Goal: Information Seeking & Learning: Learn about a topic

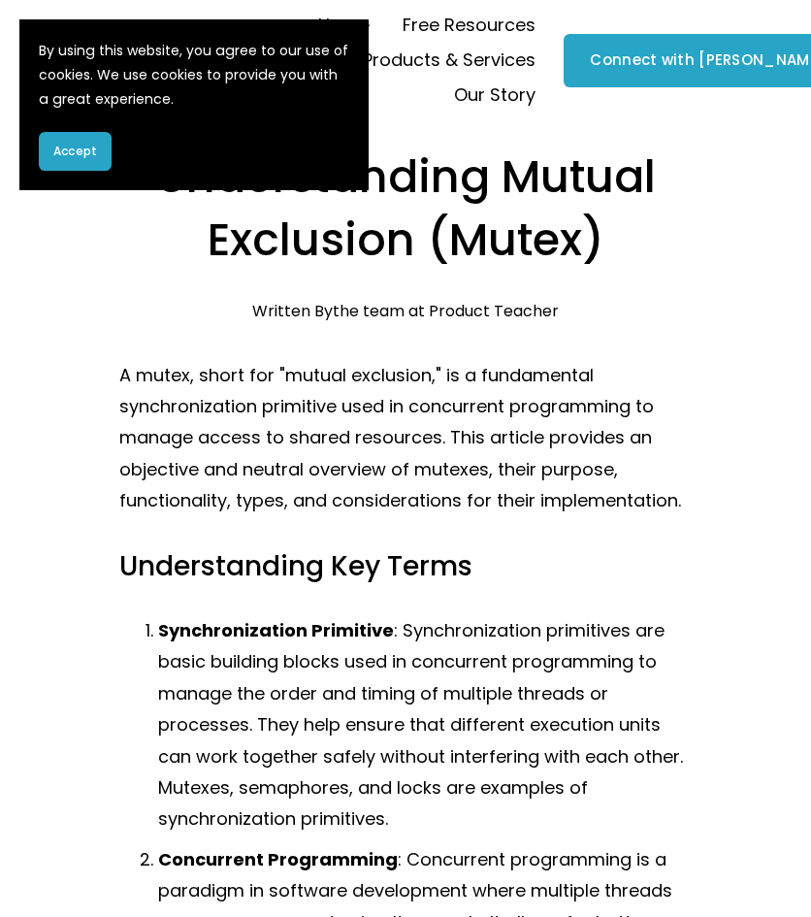
click at [533, 369] on p "A mutex, short for "mutual exclusion," is a fundamental synchronization primiti…" at bounding box center [404, 438] width 571 height 157
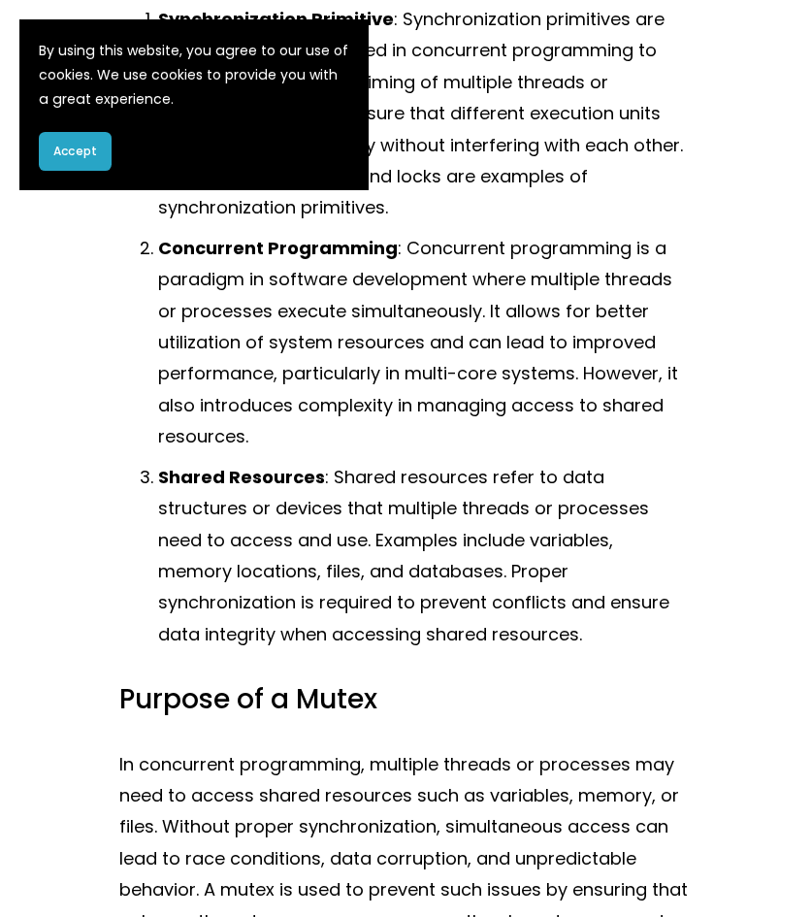
scroll to position [621, 0]
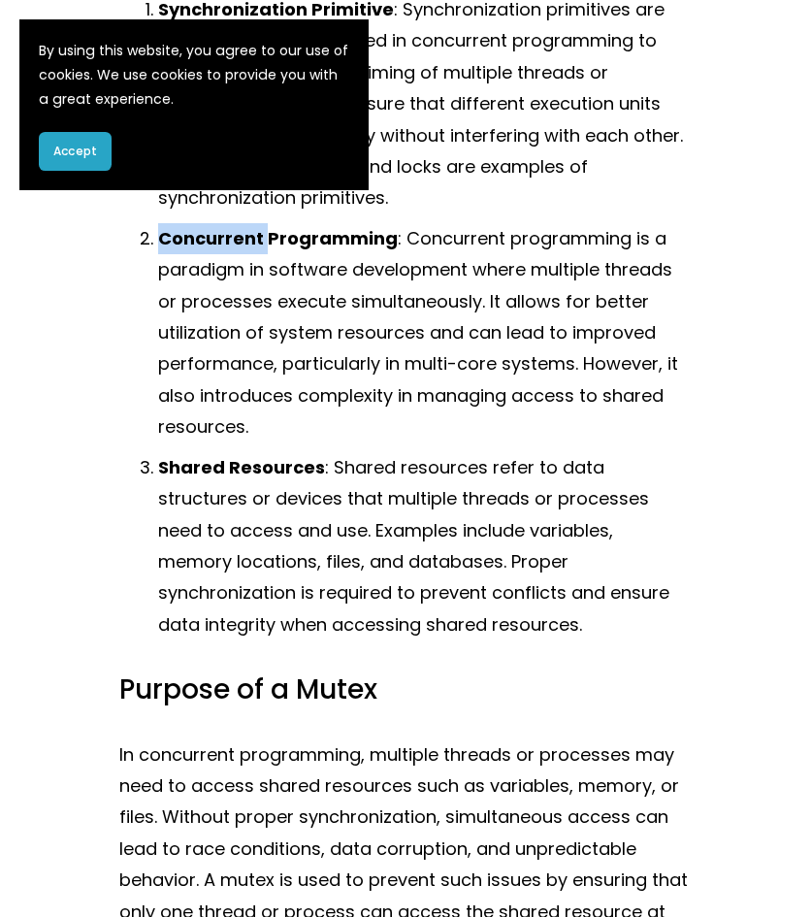
drag, startPoint x: 159, startPoint y: 243, endPoint x: 270, endPoint y: 224, distance: 112.1
click at [270, 224] on ol "Synchronization Primitive : Synchronization primitives are basic building block…" at bounding box center [404, 317] width 571 height 646
copy strong "Concurrent"
click at [489, 297] on p "Concurrent Programming : Concurrent programming is a paradigm in software devel…" at bounding box center [424, 333] width 533 height 220
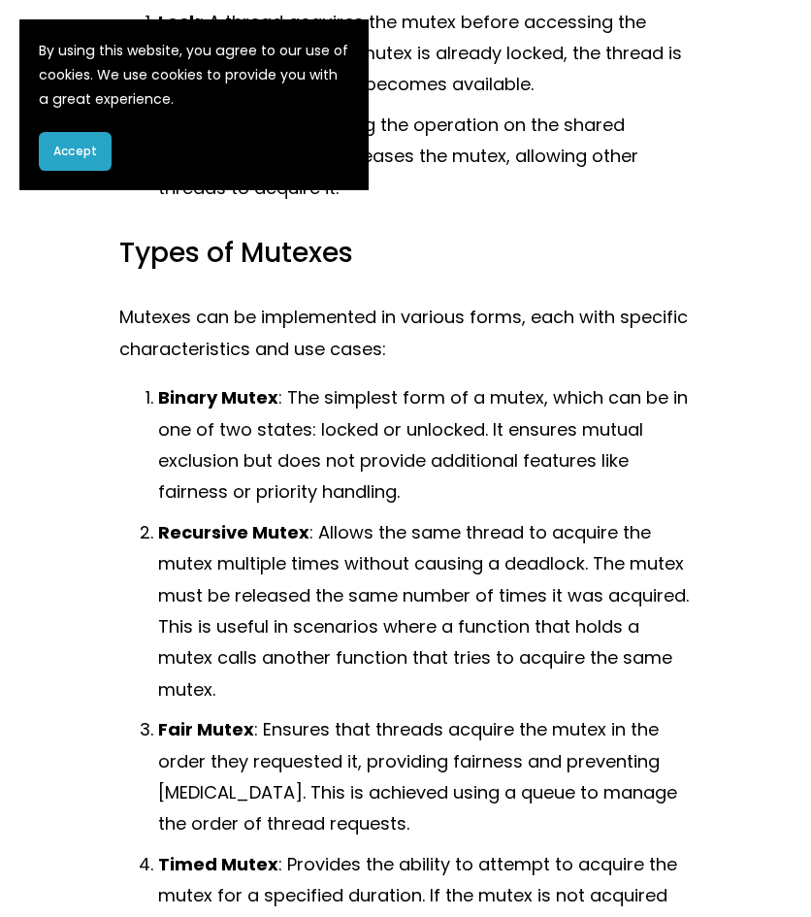
scroll to position [1940, 0]
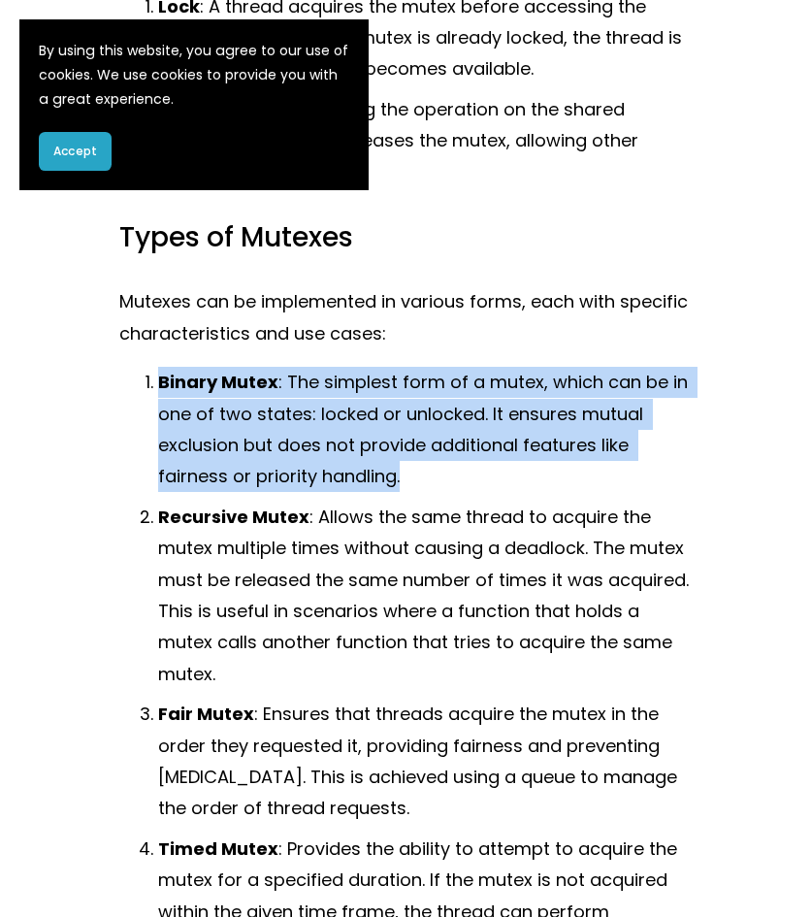
drag, startPoint x: 424, startPoint y: 477, endPoint x: 161, endPoint y: 377, distance: 281.3
click at [161, 377] on p "Binary Mutex : The simplest form of a mutex, which can be in one of two states:…" at bounding box center [424, 430] width 533 height 126
copy p "Binary Mutex : The simplest form of a mutex, which can be in one of two states:…"
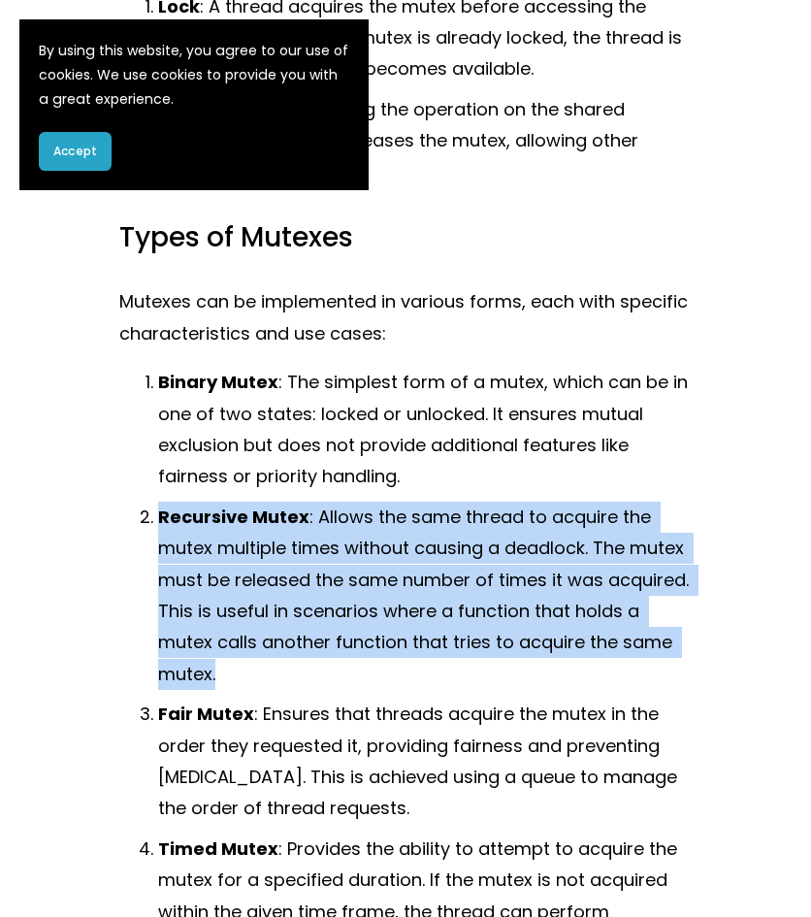
drag, startPoint x: 289, startPoint y: 672, endPoint x: 157, endPoint y: 531, distance: 193.6
click at [158, 531] on p "Recursive Mutex : Allows the same thread to acquire the mutex multiple times wi…" at bounding box center [424, 596] width 533 height 188
copy p "Recursive Mutex : Allows the same thread to acquire the mutex multiple times wi…"
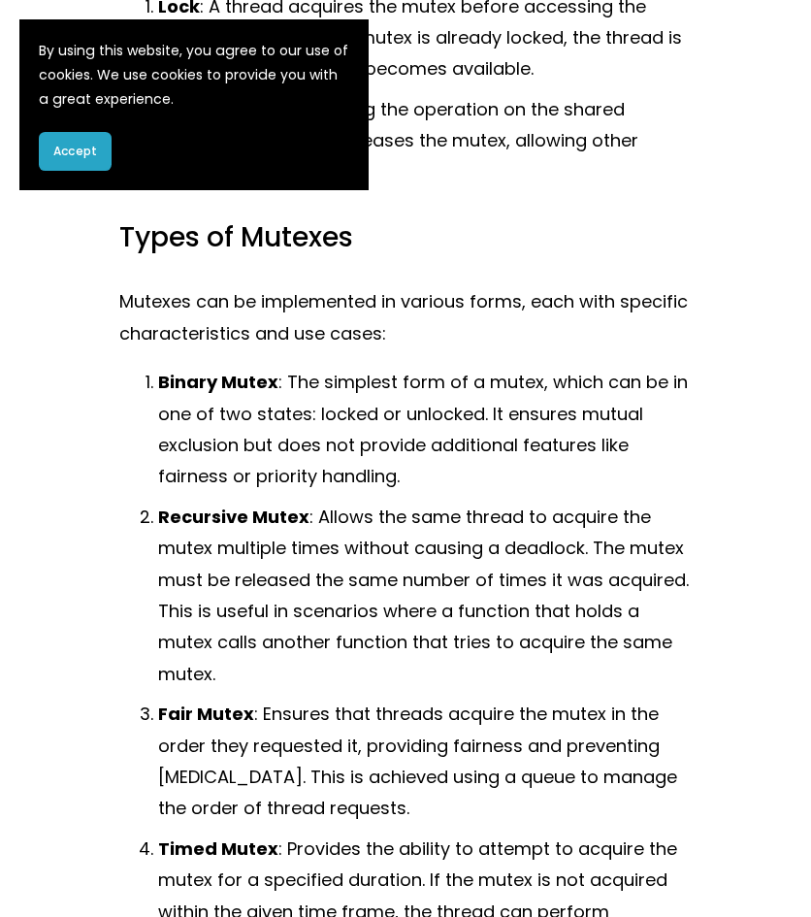
click at [661, 325] on p "Mutexes can be implemented in various forms, each with specific characteristics…" at bounding box center [404, 317] width 571 height 63
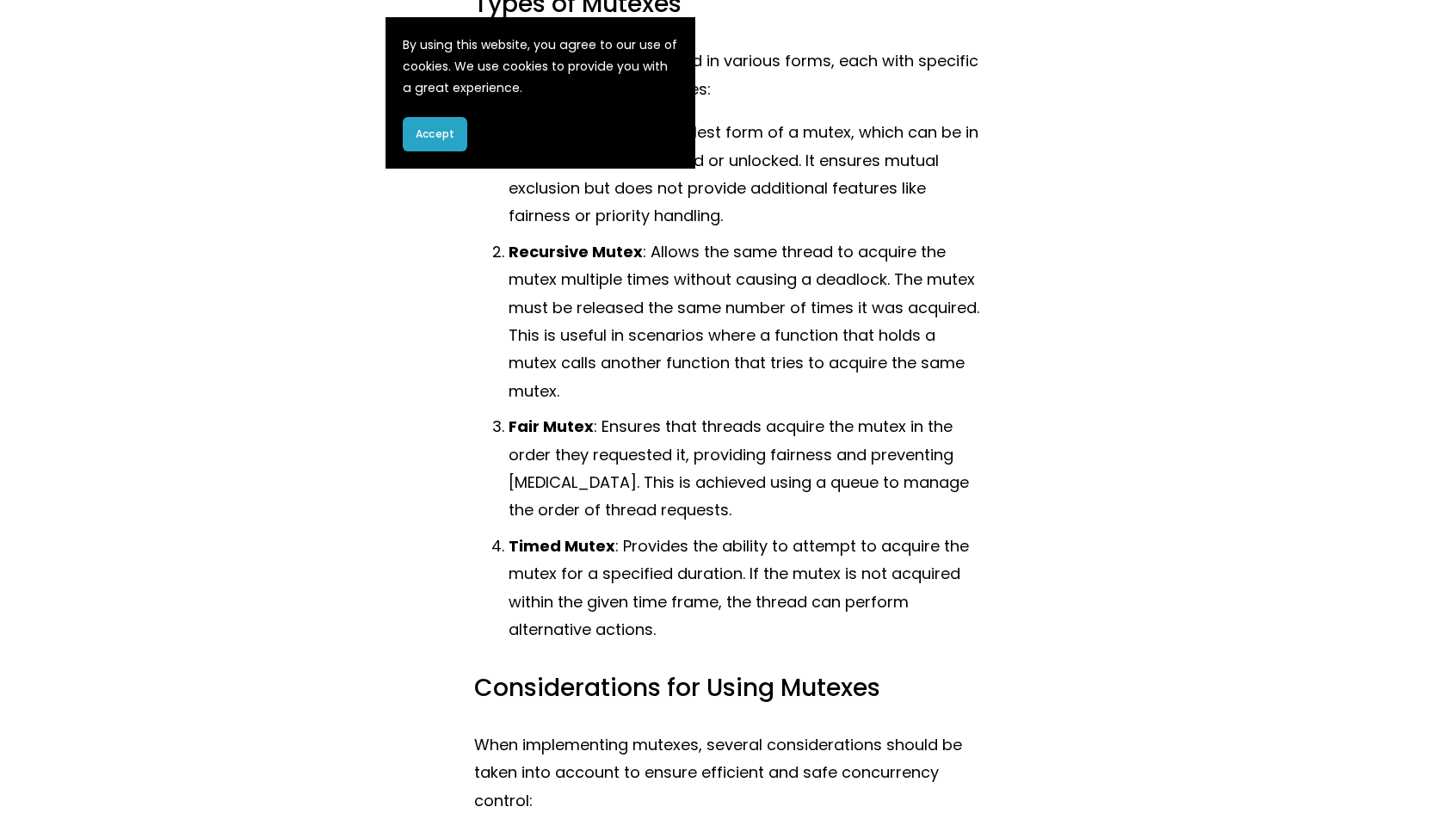
scroll to position [1961, 0]
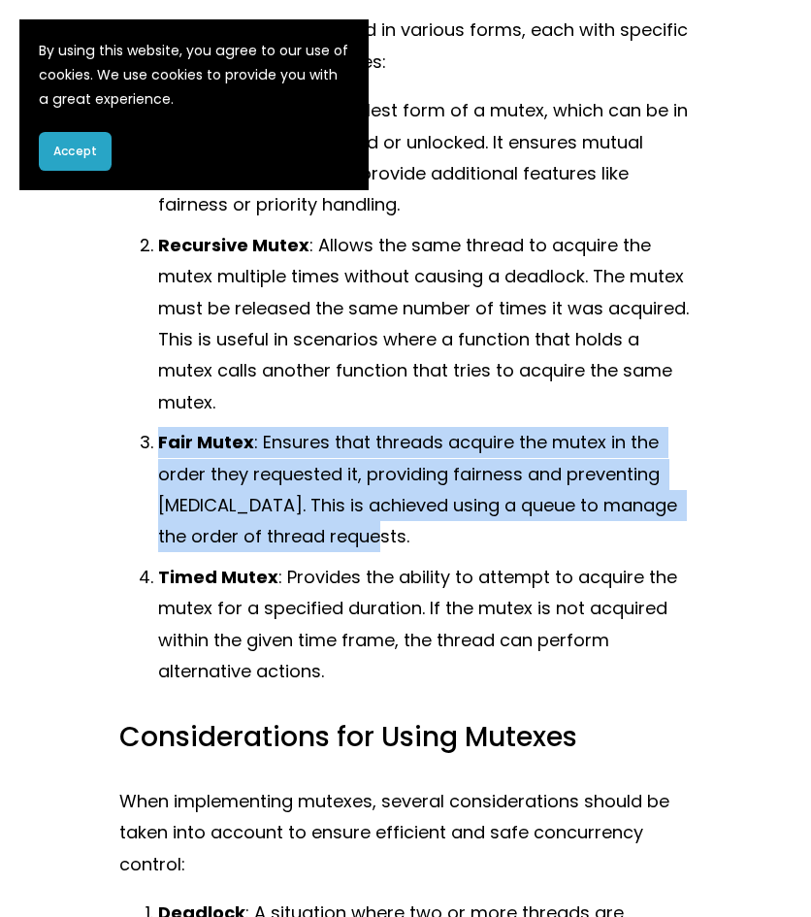
drag, startPoint x: 386, startPoint y: 552, endPoint x: 140, endPoint y: 459, distance: 263.4
click at [158, 459] on p "Fair Mutex : Ensures that threads acquire the mutex in the order they requested…" at bounding box center [424, 490] width 533 height 126
copy p "Fair Mutex : Ensures that threads acquire the mutex in the order they requested…"
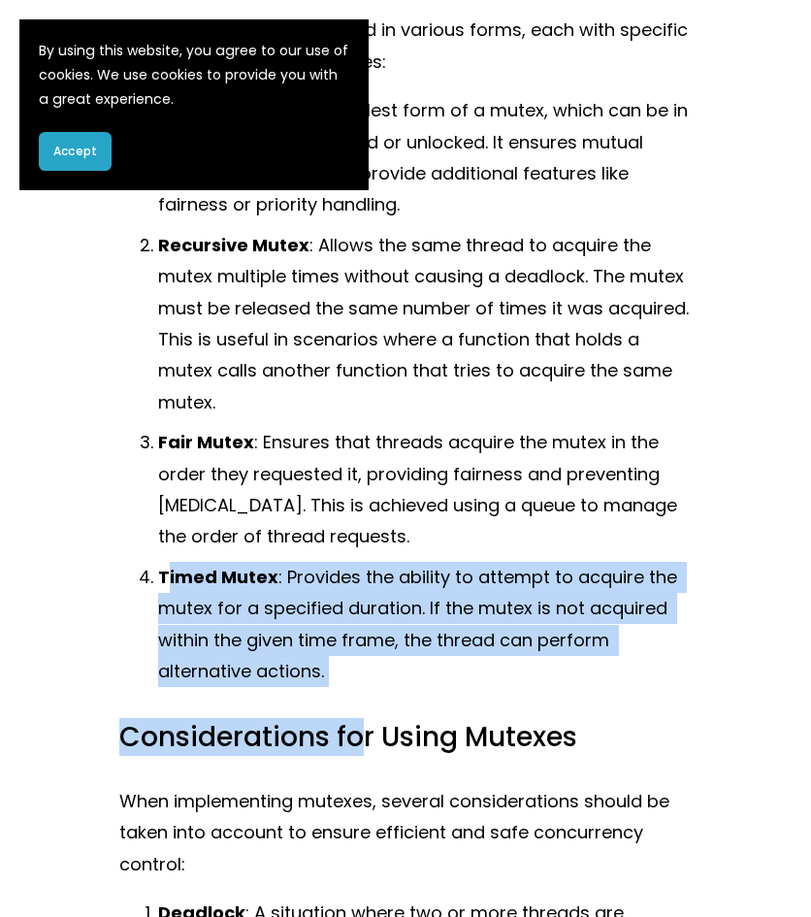
drag, startPoint x: 357, startPoint y: 698, endPoint x: 165, endPoint y: 586, distance: 222.1
click at [165, 586] on div "A mutex, short for "mutual exclusion," is a fundamental synchronization primiti…" at bounding box center [404, 163] width 571 height 4031
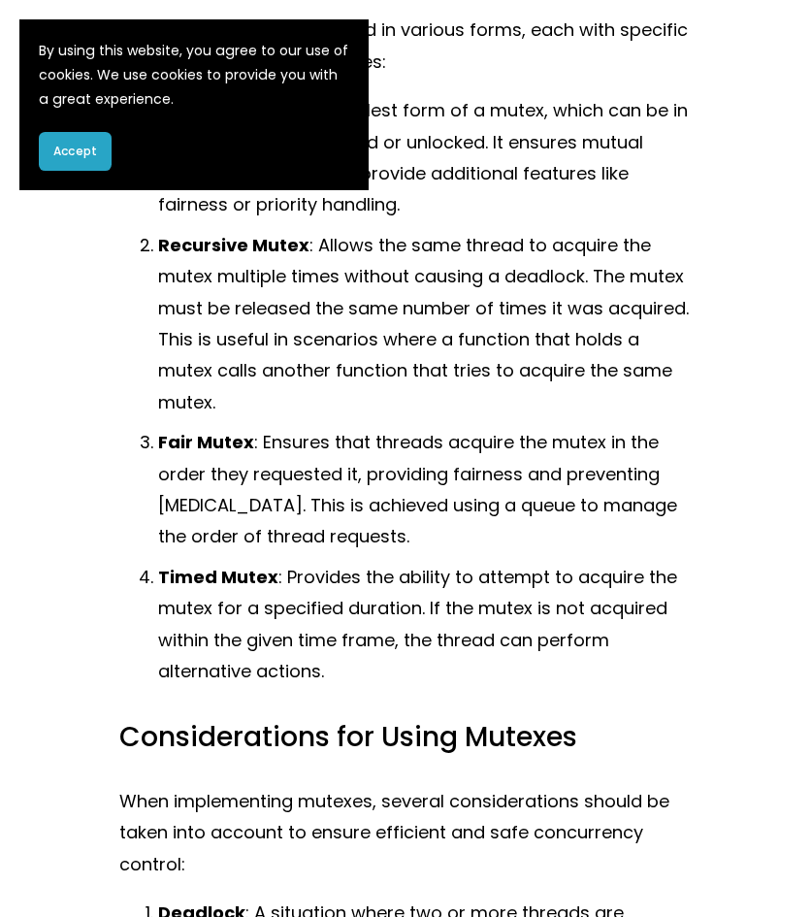
click at [378, 709] on div "A mutex, short for "mutual exclusion," is a fundamental synchronization primiti…" at bounding box center [404, 163] width 571 height 4031
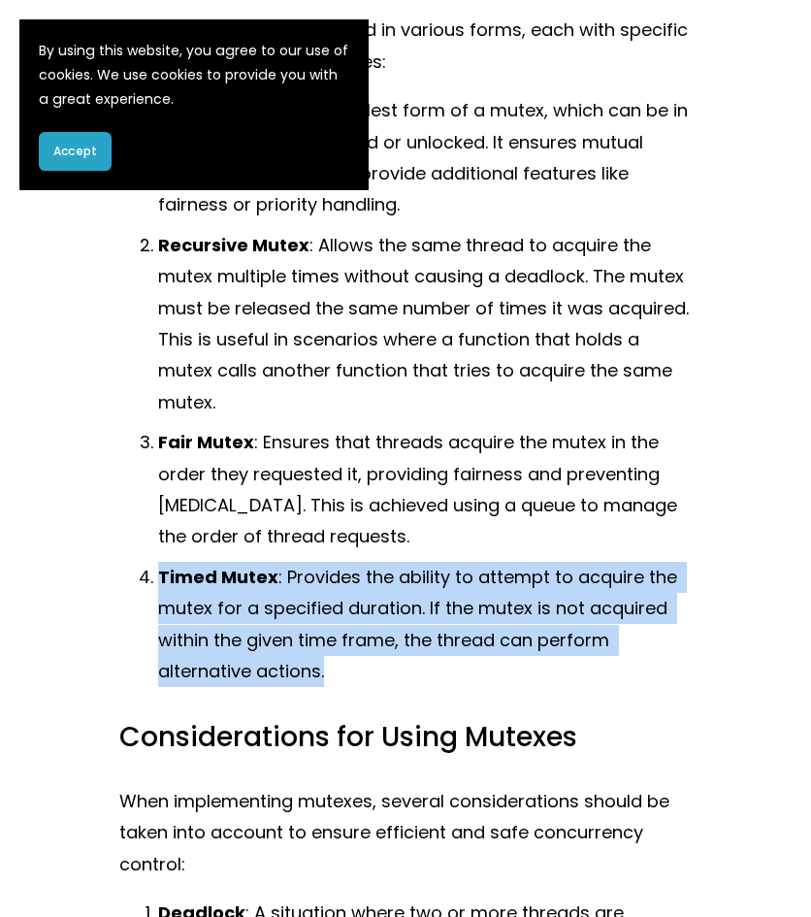
drag, startPoint x: 345, startPoint y: 684, endPoint x: 160, endPoint y: 585, distance: 210.1
click at [160, 585] on p "Timed Mutex : Provides the ability to attempt to acquire the mutex for a specif…" at bounding box center [424, 625] width 533 height 126
copy p "Timed Mutex : Provides the ability to attempt to acquire the mutex for a specif…"
